Goal: Task Accomplishment & Management: Complete application form

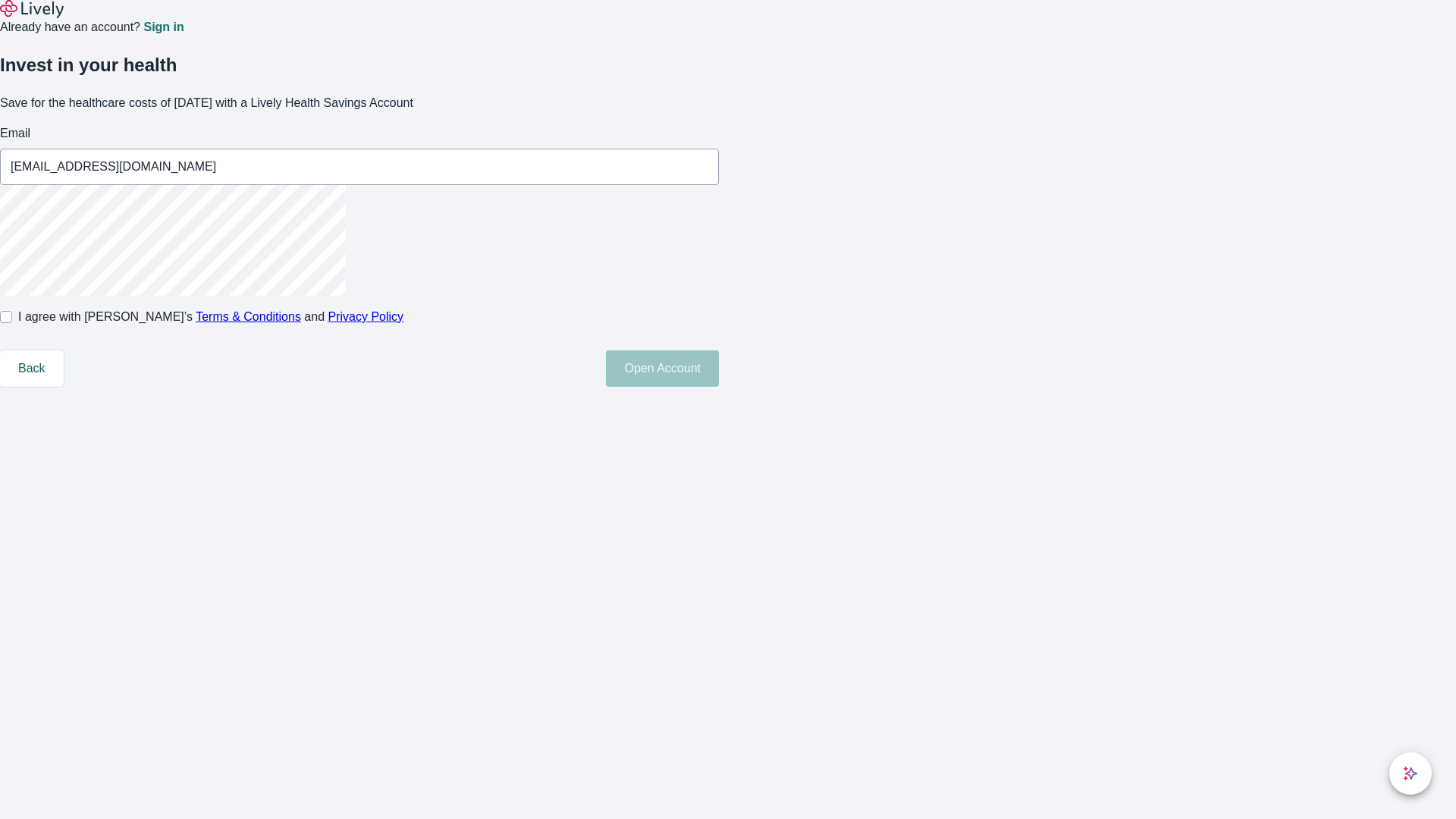
click at [12, 323] on input "I agree with Lively’s Terms & Conditions and Privacy Policy" at bounding box center [6, 316] width 12 height 12
checkbox input "true"
click at [719, 387] on button "Open Account" at bounding box center [662, 369] width 113 height 37
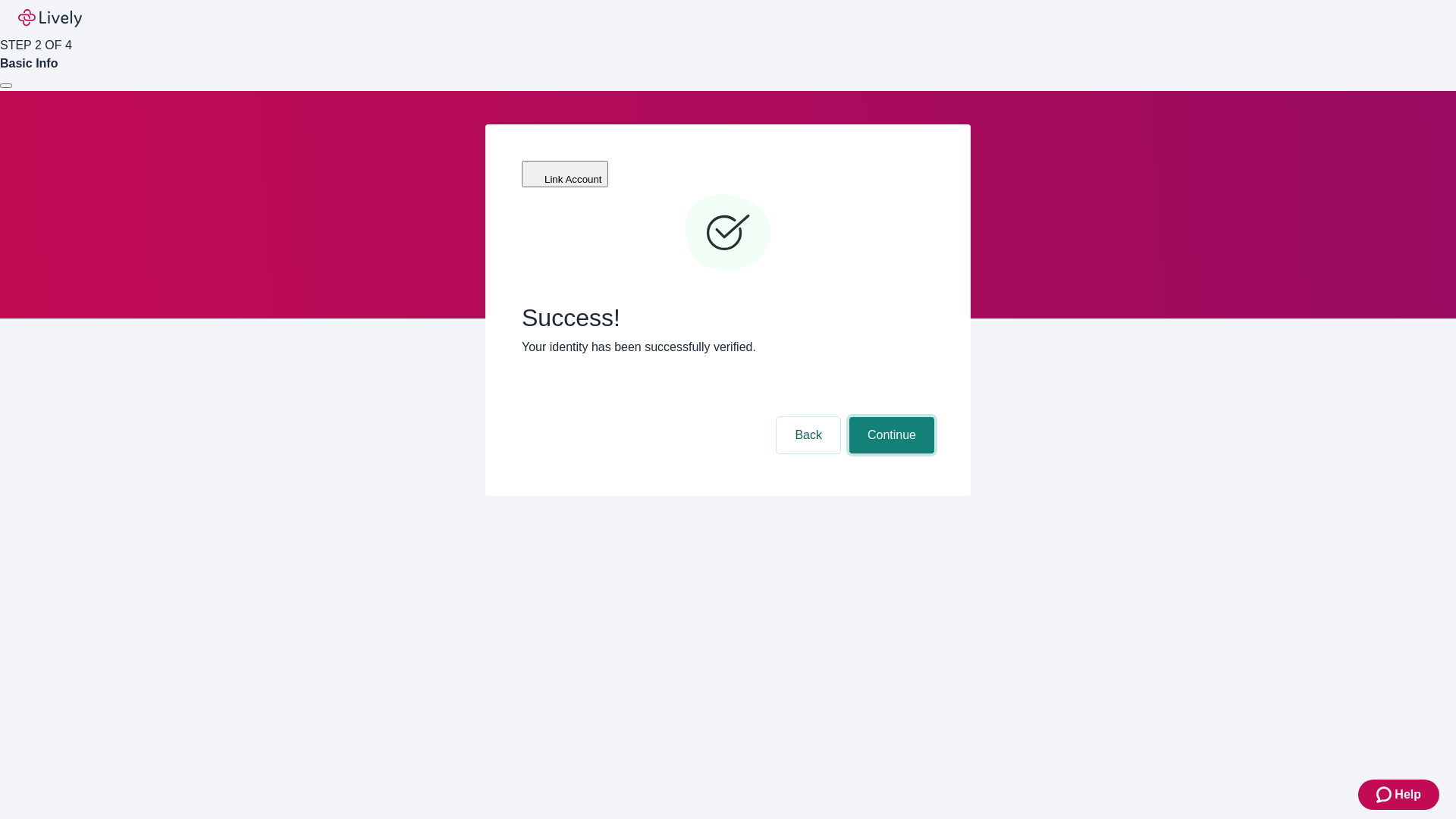
click at [890, 417] on button "Continue" at bounding box center [891, 435] width 85 height 37
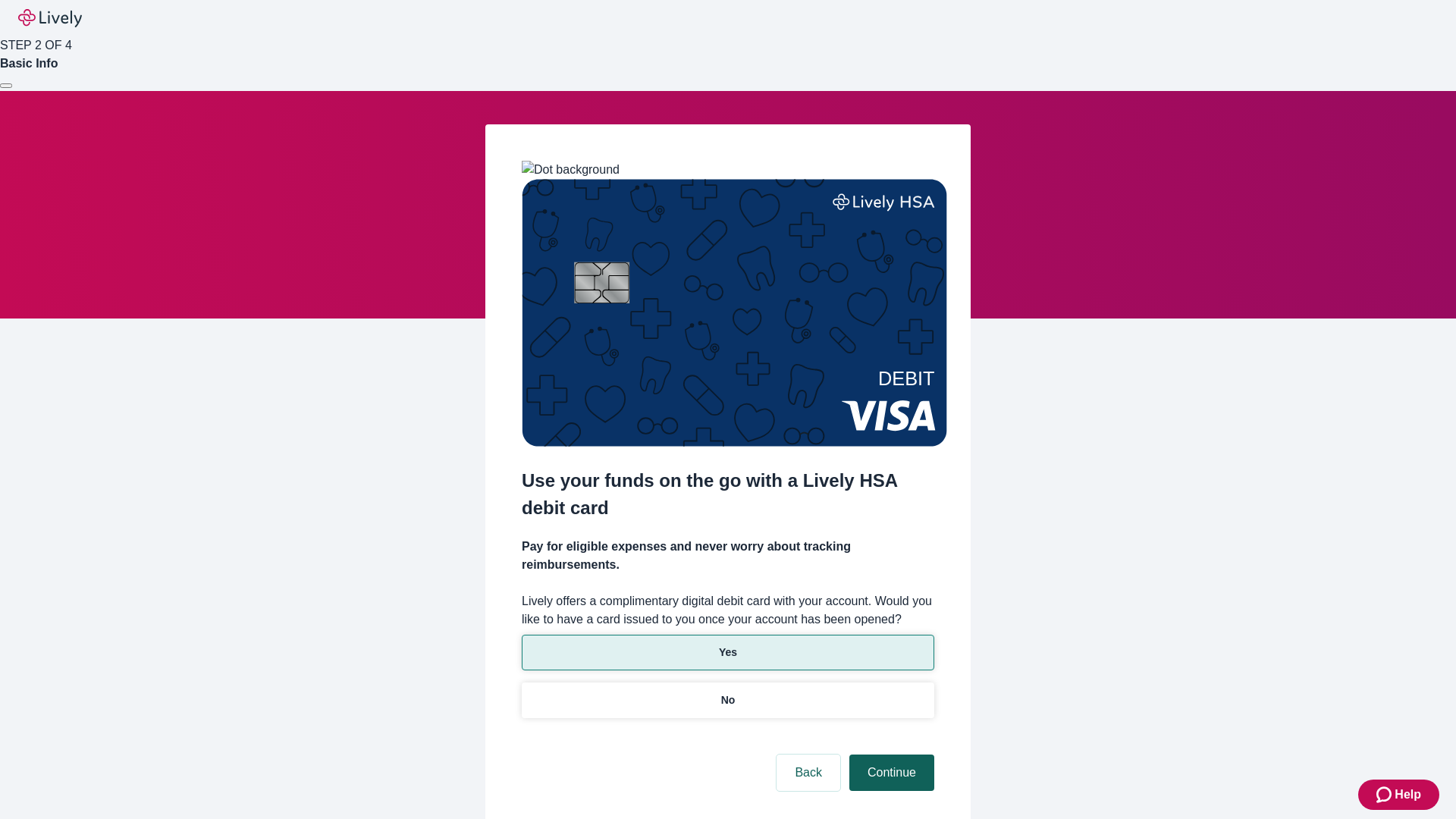
click at [727, 644] on p "Yes" at bounding box center [728, 652] width 18 height 16
click at [890, 755] on button "Continue" at bounding box center [891, 773] width 85 height 37
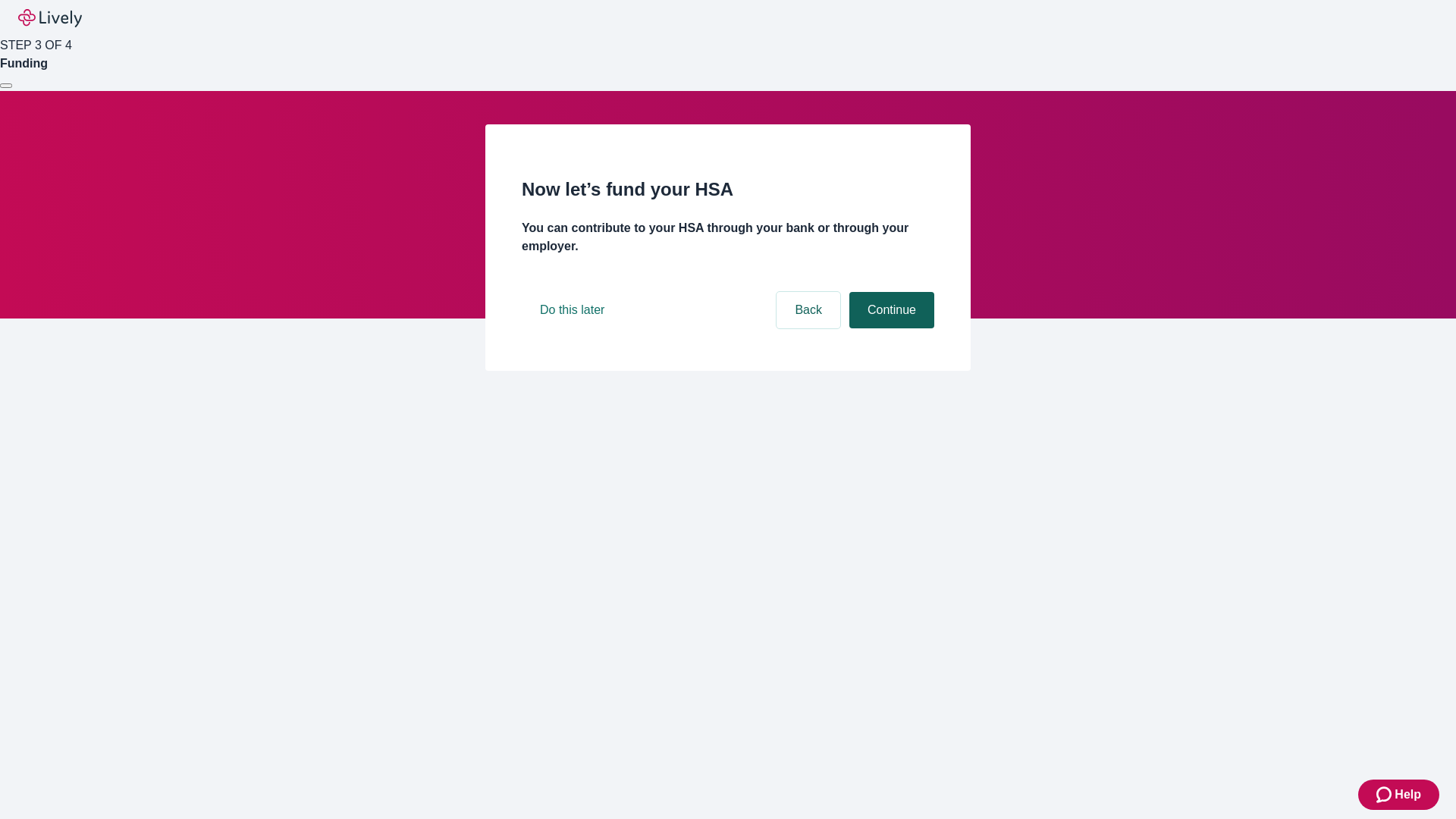
click at [890, 328] on button "Continue" at bounding box center [891, 311] width 85 height 37
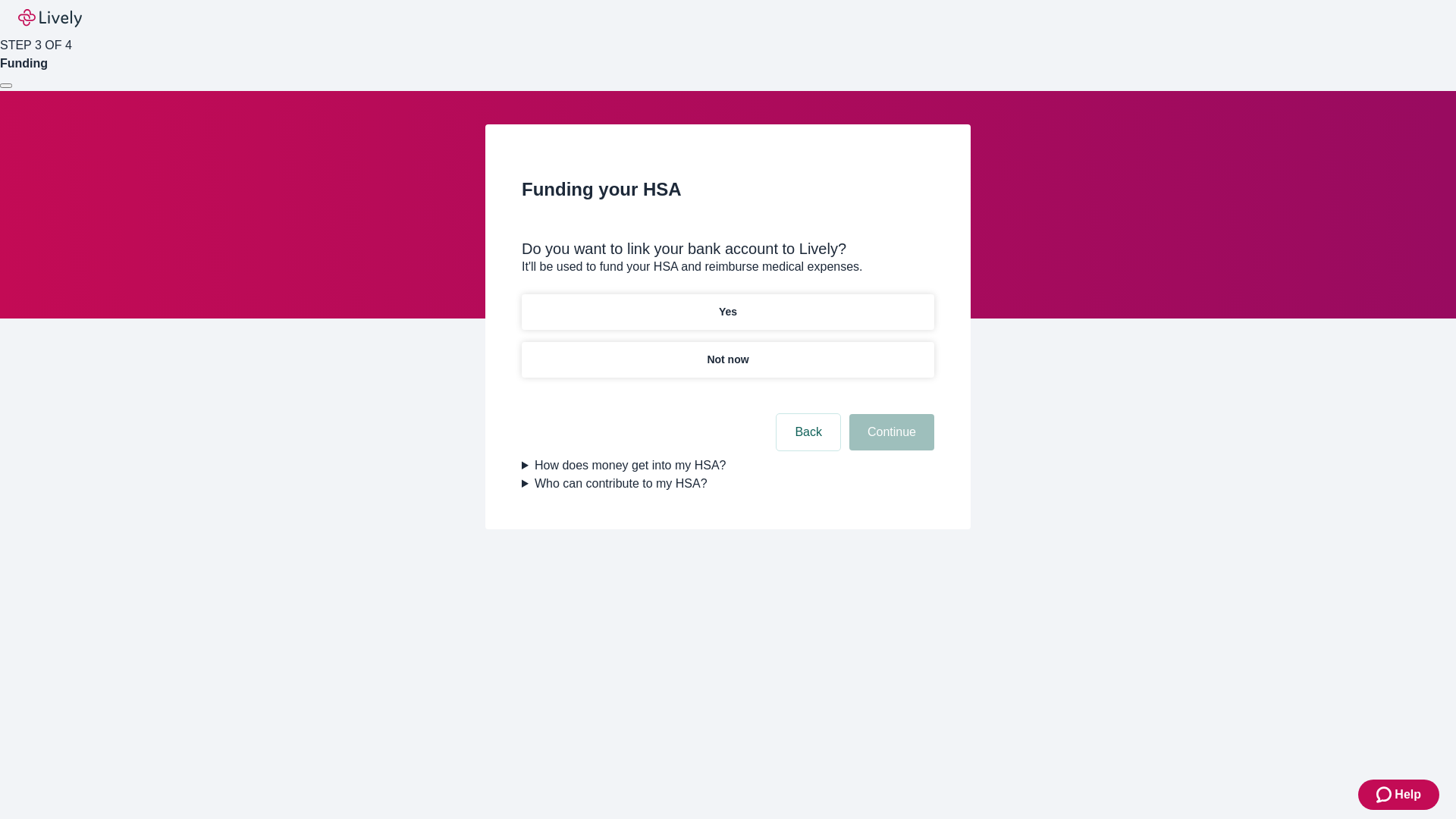
click at [727, 352] on p "Not now" at bounding box center [728, 360] width 42 height 16
click at [890, 442] on button "Continue" at bounding box center [891, 432] width 85 height 37
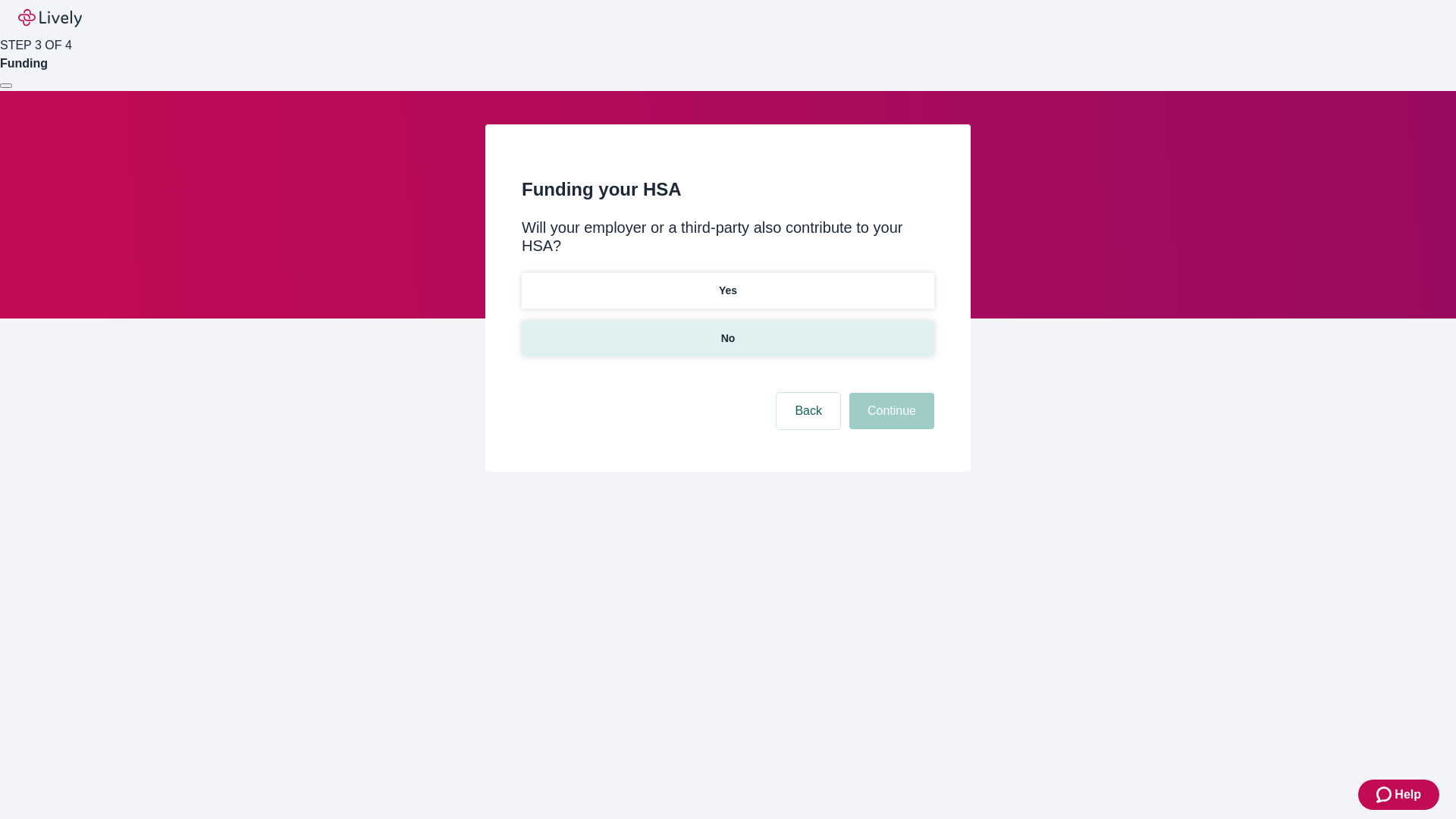
click at [727, 330] on p "No" at bounding box center [728, 338] width 14 height 16
click at [890, 392] on button "Continue" at bounding box center [891, 411] width 85 height 37
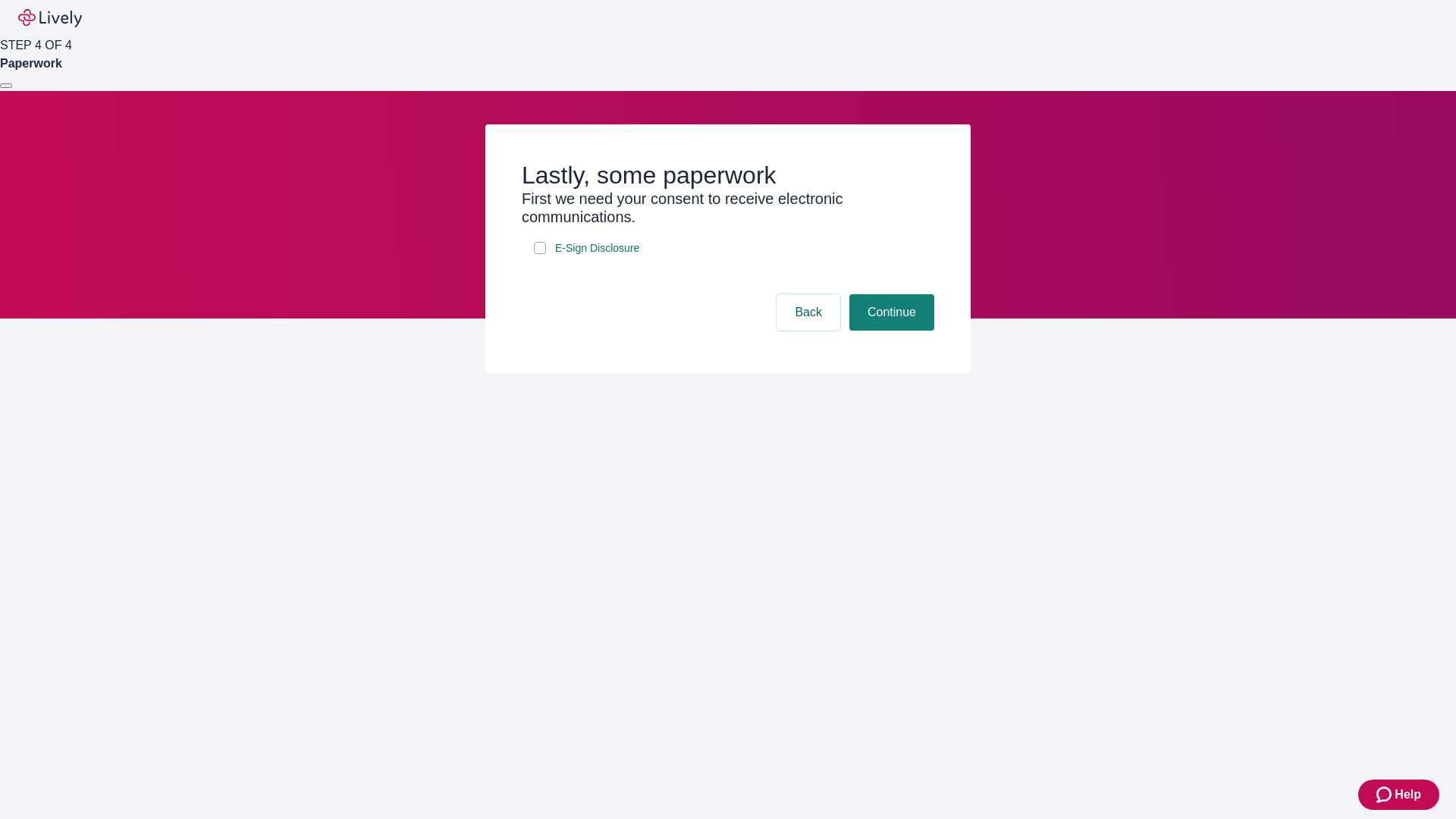
click at [540, 254] on input "E-Sign Disclosure" at bounding box center [539, 248] width 12 height 12
checkbox input "true"
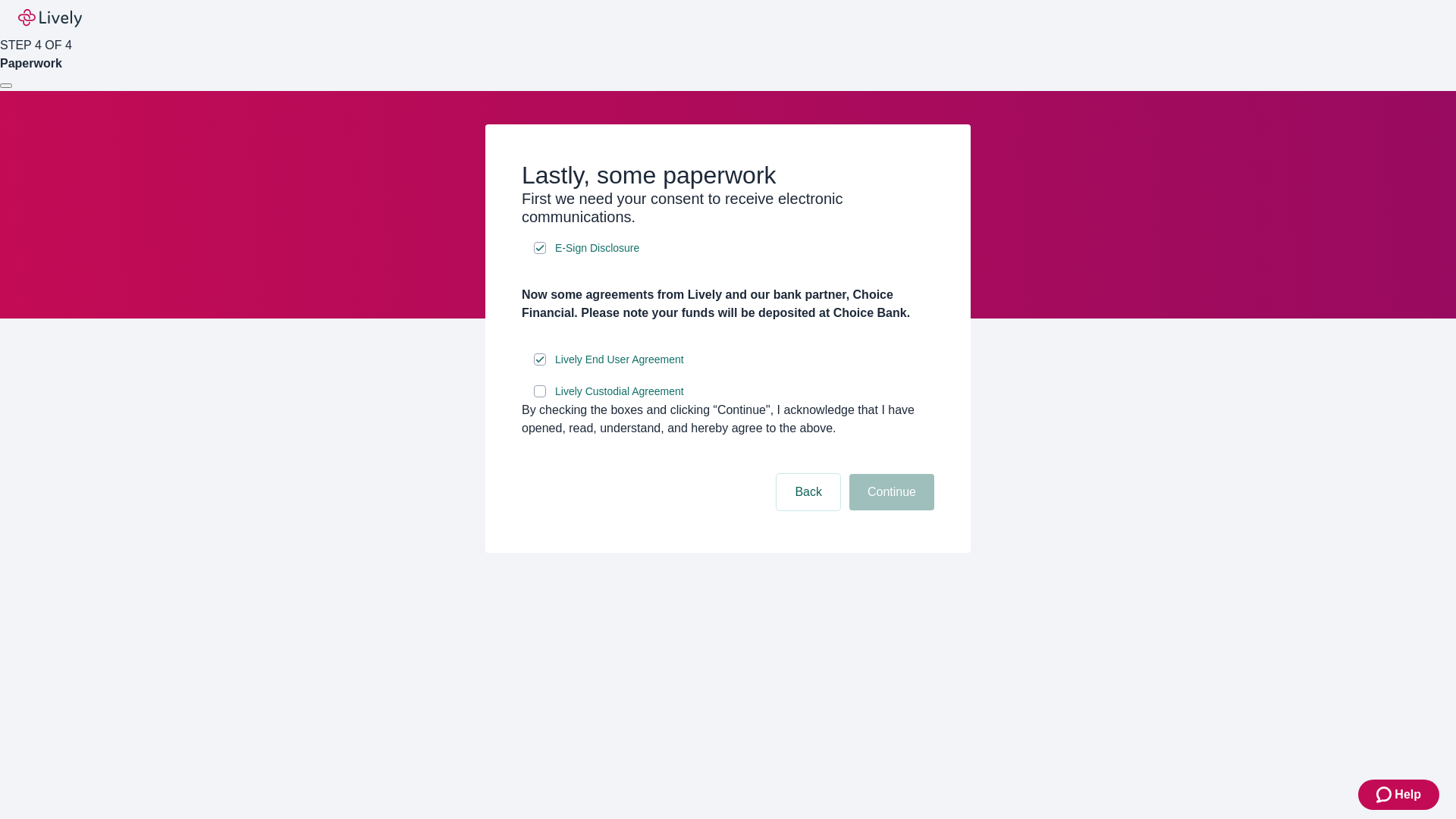
click at [540, 397] on input "Lively Custodial Agreement" at bounding box center [539, 391] width 12 height 12
checkbox input "true"
click at [890, 510] on button "Continue" at bounding box center [891, 493] width 85 height 37
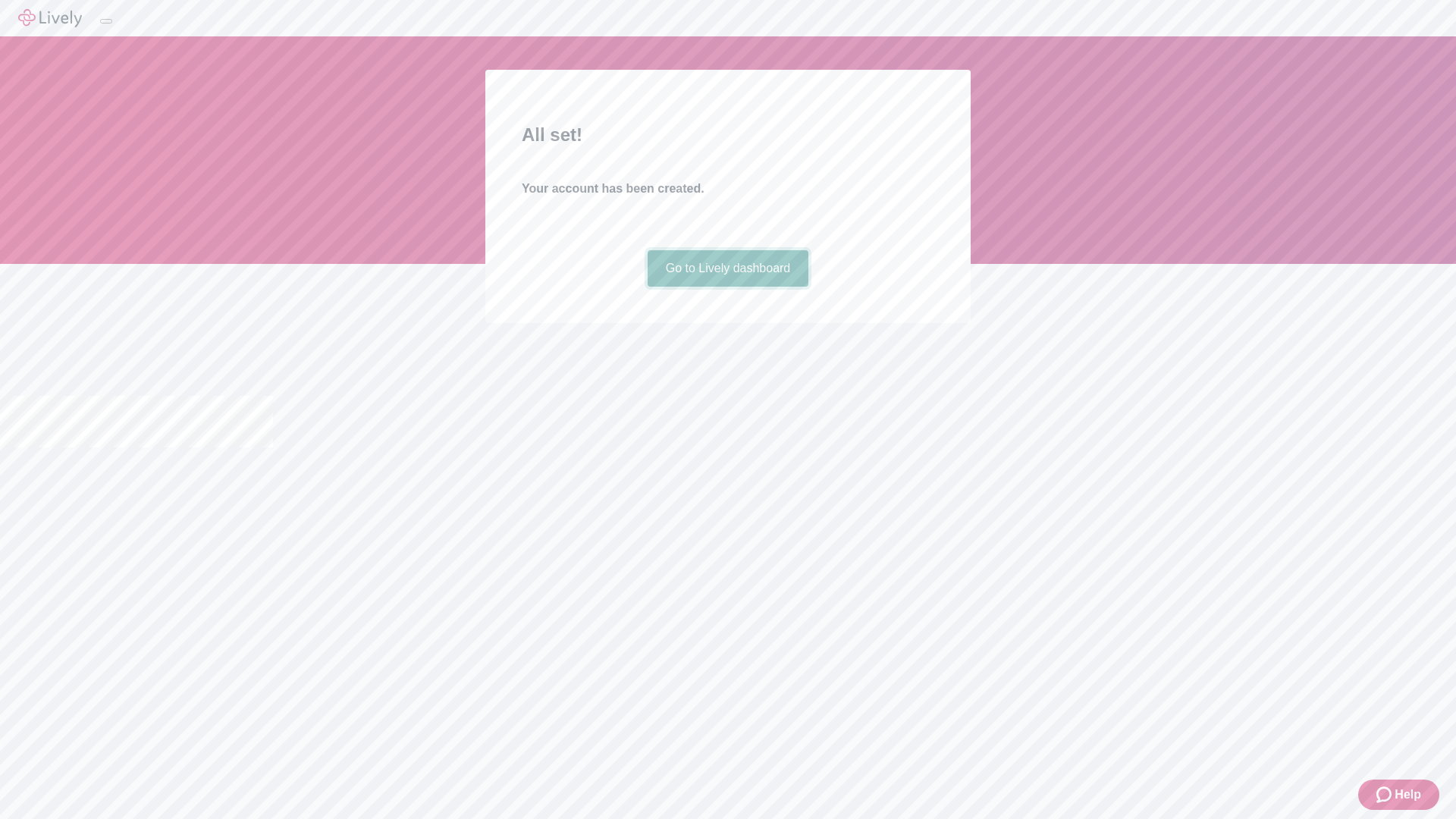
click at [727, 287] on link "Go to Lively dashboard" at bounding box center [728, 268] width 161 height 37
